Goal: Information Seeking & Learning: Find specific page/section

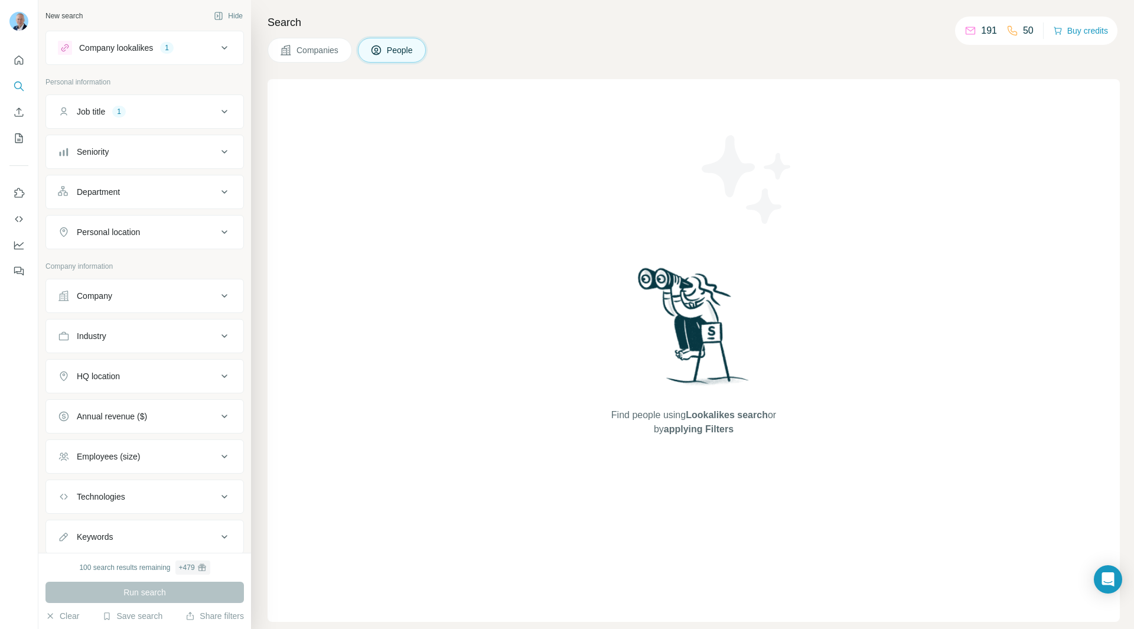
click at [177, 117] on div "Job title 1" at bounding box center [138, 112] width 160 height 12
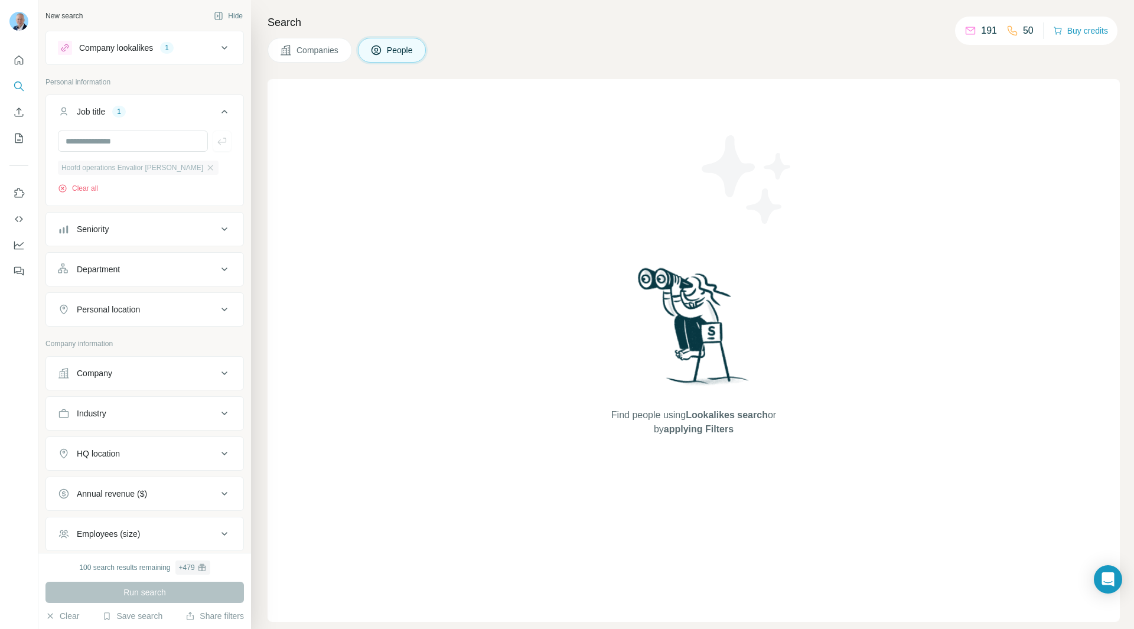
click at [128, 173] on span "Hoofd operations Envalior Lillo" at bounding box center [132, 167] width 142 height 11
click at [136, 145] on input "text" at bounding box center [133, 141] width 150 height 21
type input "**********"
click at [67, 191] on button "Clear all" at bounding box center [78, 188] width 40 height 11
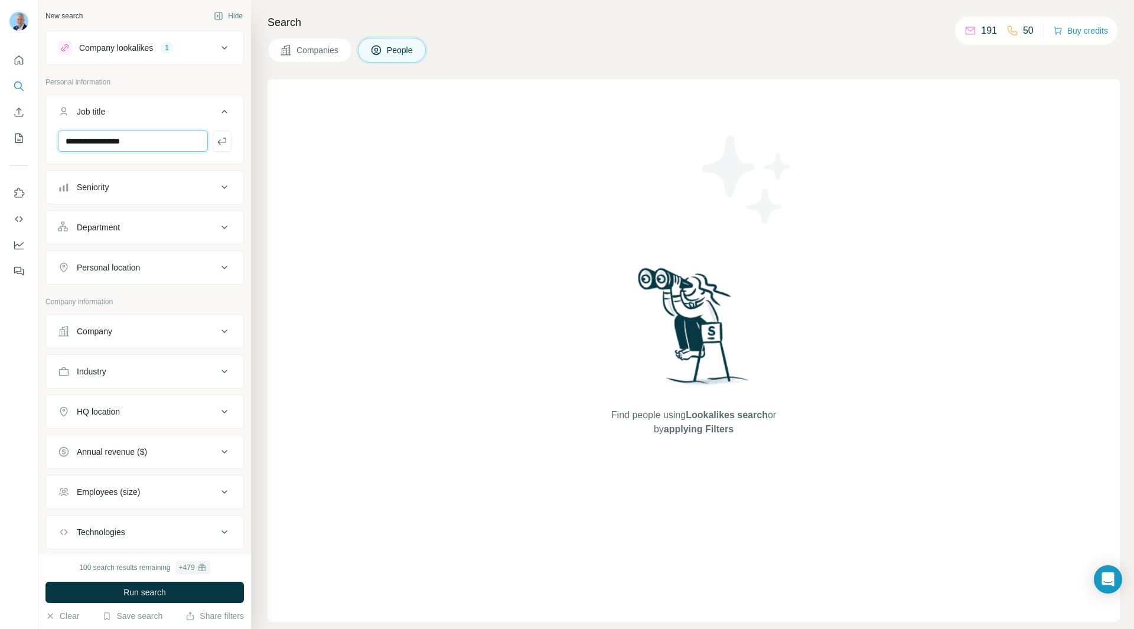
click at [151, 142] on input "**********" at bounding box center [133, 141] width 150 height 21
click at [216, 145] on icon "button" at bounding box center [222, 141] width 12 height 12
click at [217, 48] on icon at bounding box center [224, 48] width 14 height 14
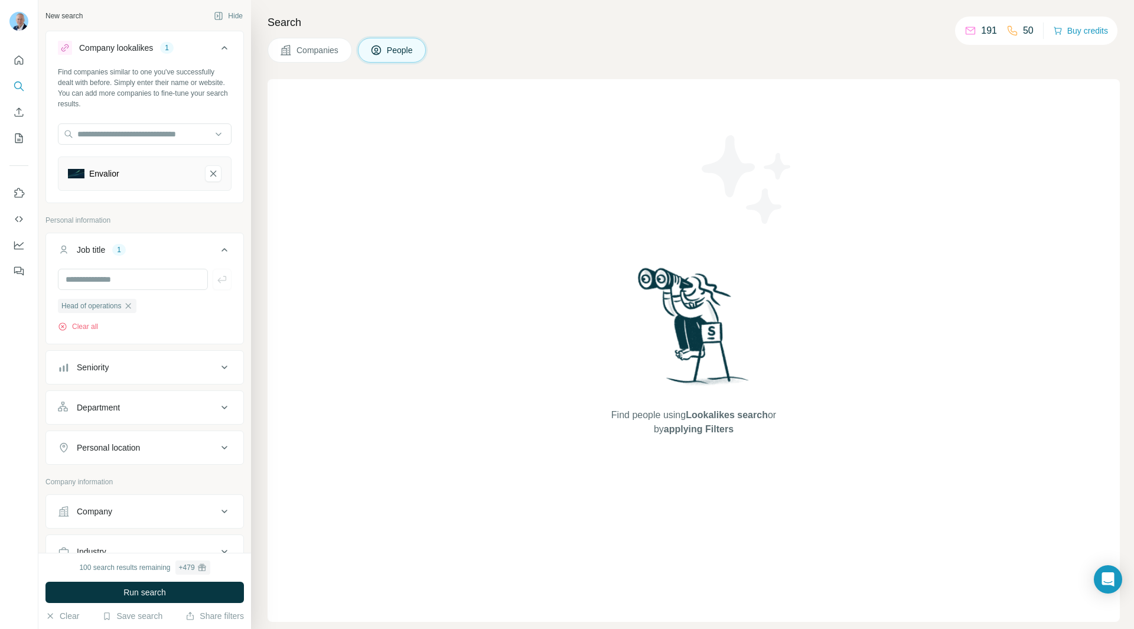
click at [205, 173] on button "Envalior-remove-button" at bounding box center [213, 173] width 17 height 17
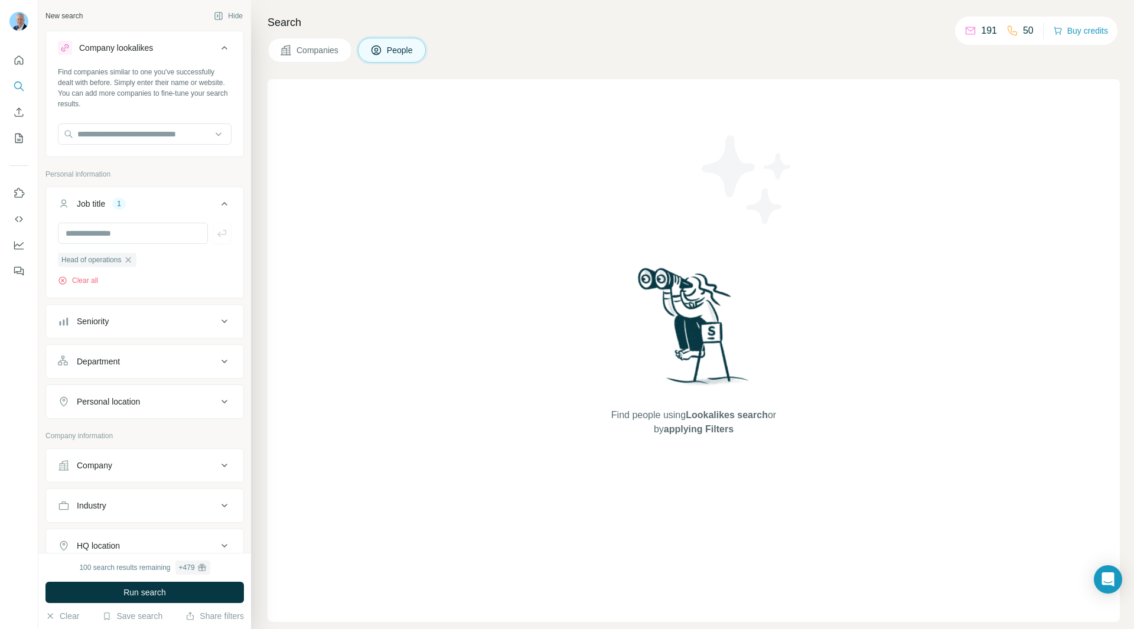
click at [194, 167] on div "Company lookalikes Find companies similar to one you've successfully dealt with…" at bounding box center [144, 377] width 198 height 693
click at [160, 122] on div "Find companies similar to one you've successfully dealt with before. Simply ent…" at bounding box center [144, 110] width 197 height 87
click at [154, 133] on input "text" at bounding box center [145, 133] width 174 height 21
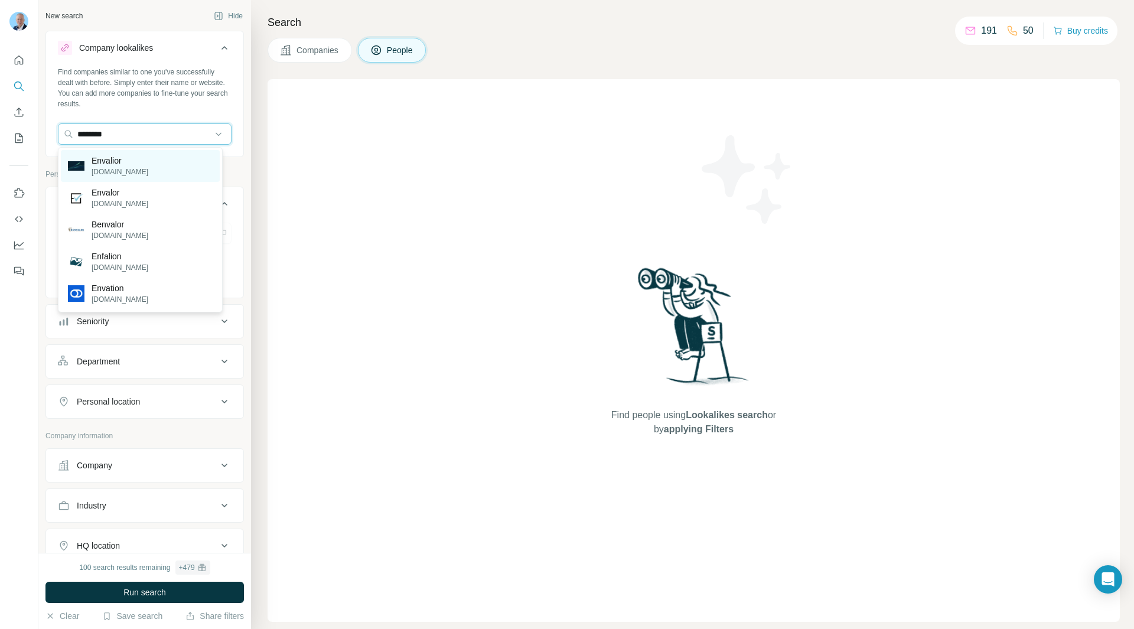
type input "********"
click at [139, 166] on div "Envalior envalior.com" at bounding box center [140, 166] width 159 height 32
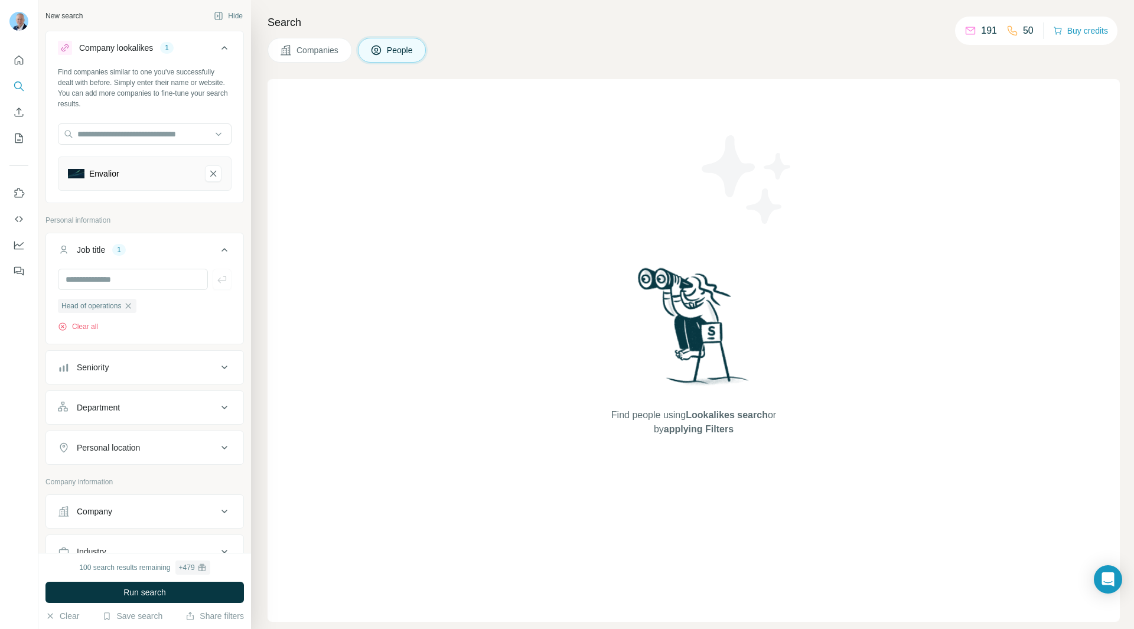
click at [149, 595] on span "Run search" at bounding box center [144, 593] width 43 height 12
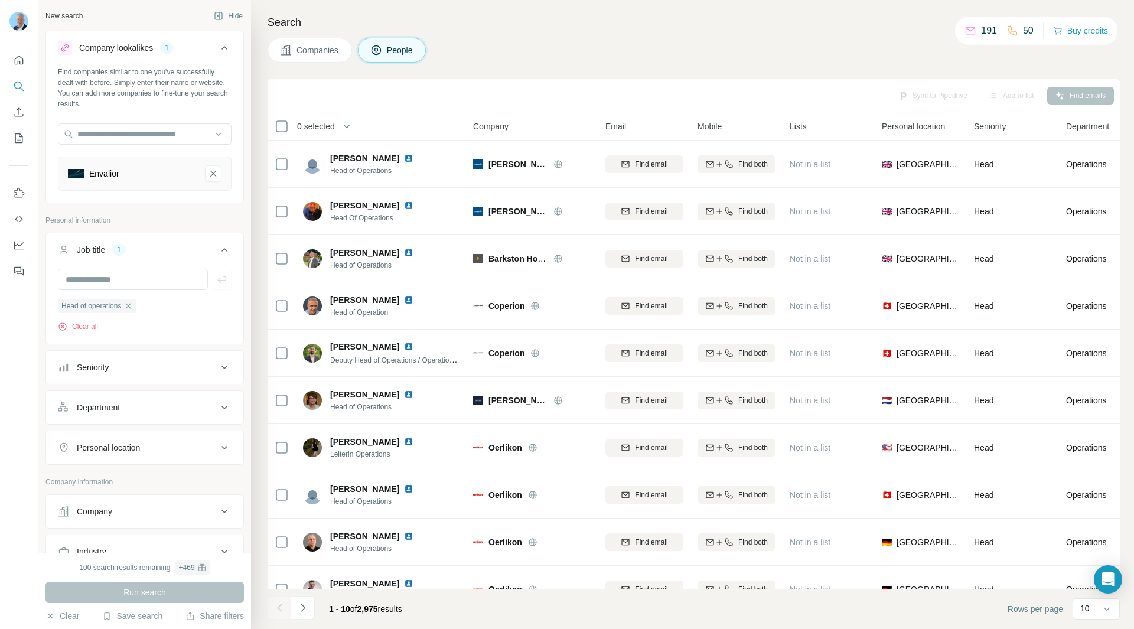
click at [4, 463] on div at bounding box center [19, 314] width 38 height 629
click at [318, 58] on button "Companies" at bounding box center [310, 50] width 84 height 25
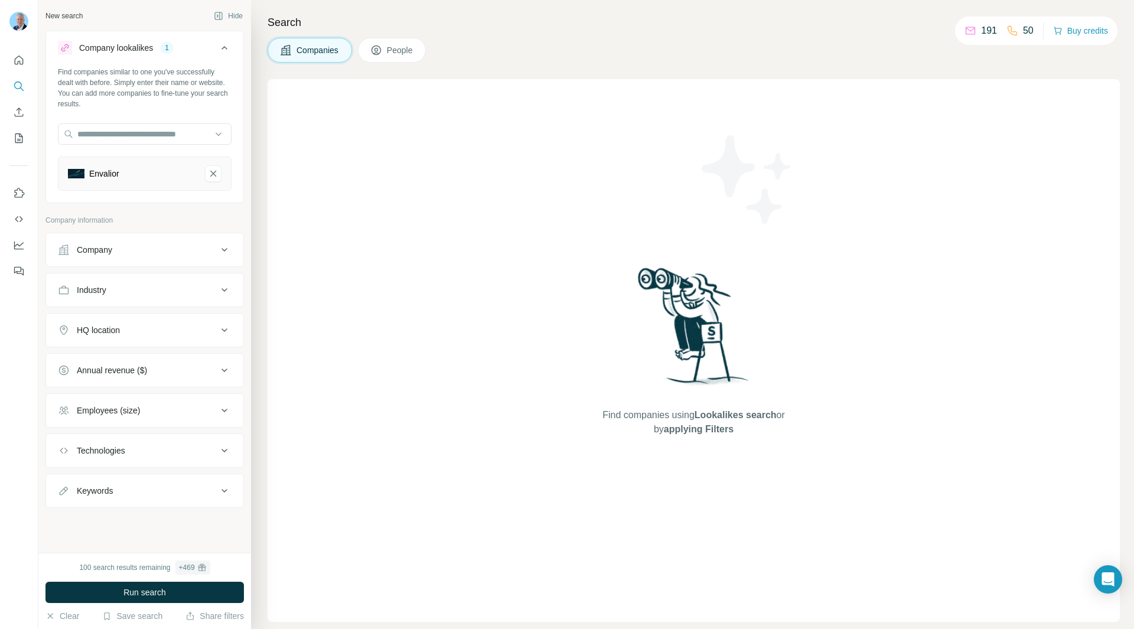
click at [412, 48] on span "People" at bounding box center [400, 50] width 27 height 12
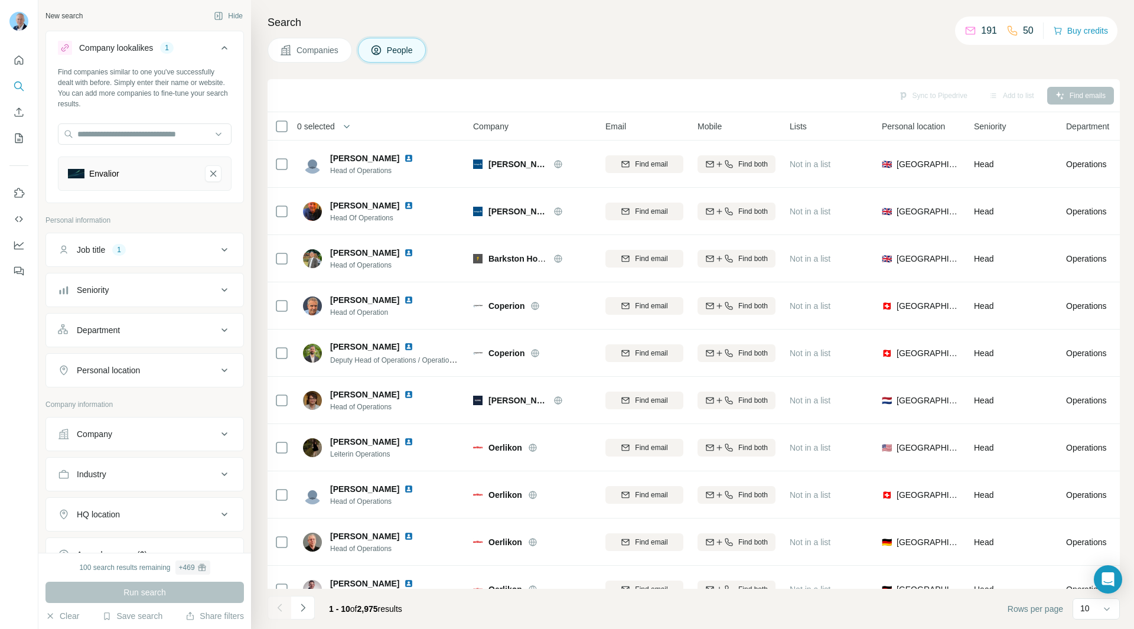
click at [651, 39] on div "Companies People" at bounding box center [694, 50] width 852 height 25
click at [208, 179] on icon "Envalior-remove-button" at bounding box center [213, 174] width 11 height 12
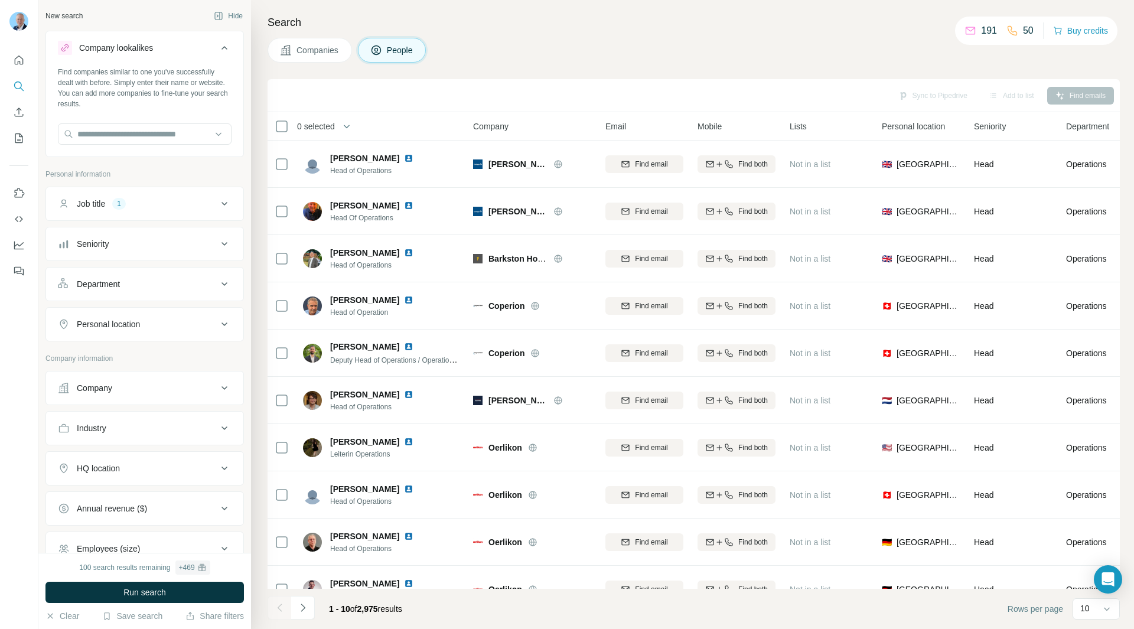
click at [217, 210] on icon at bounding box center [224, 204] width 14 height 14
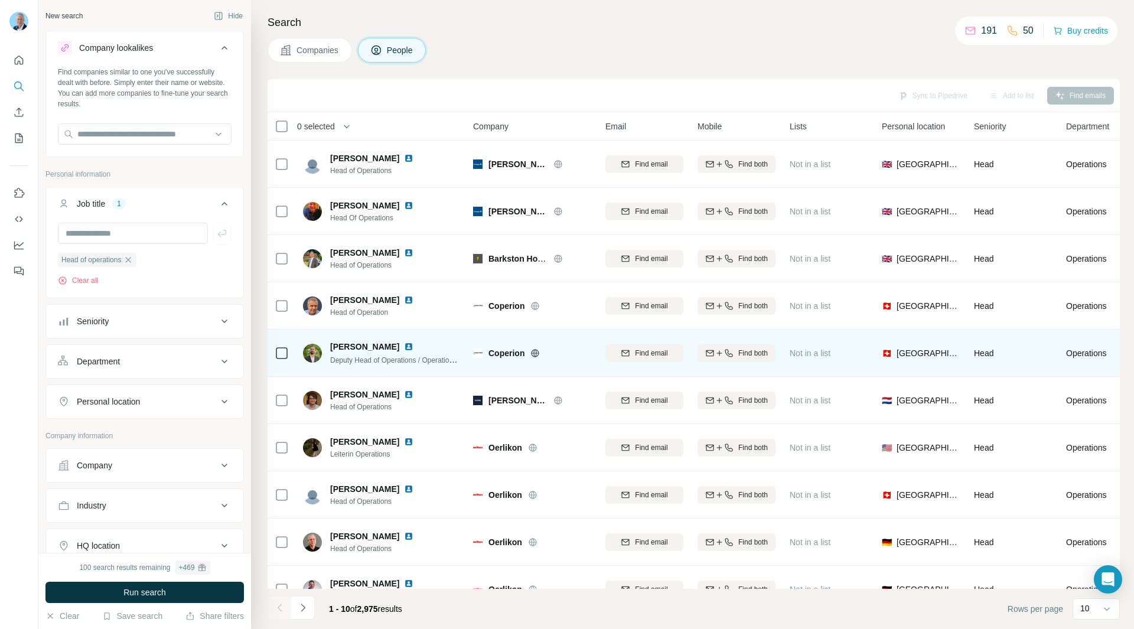
scroll to position [30, 0]
